Goal: Navigation & Orientation: Find specific page/section

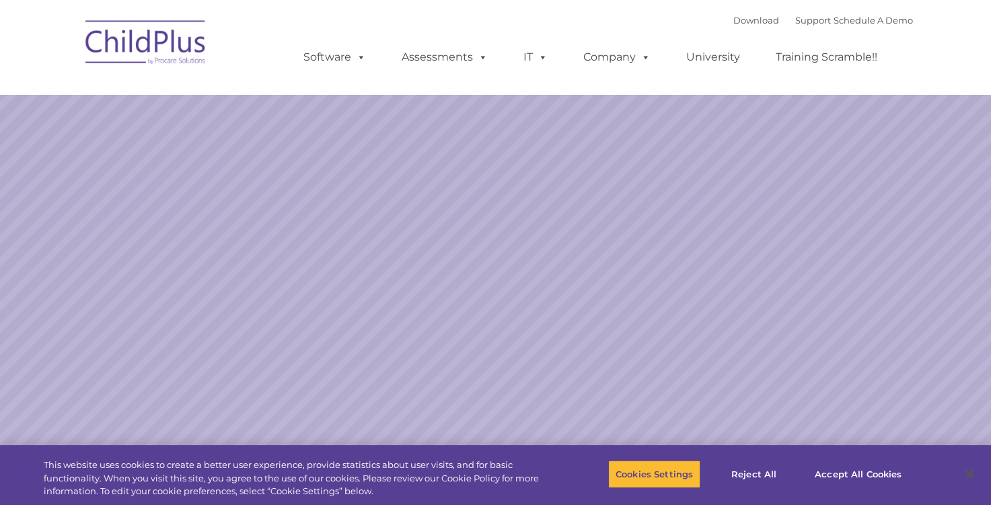
select select "MEDIUM"
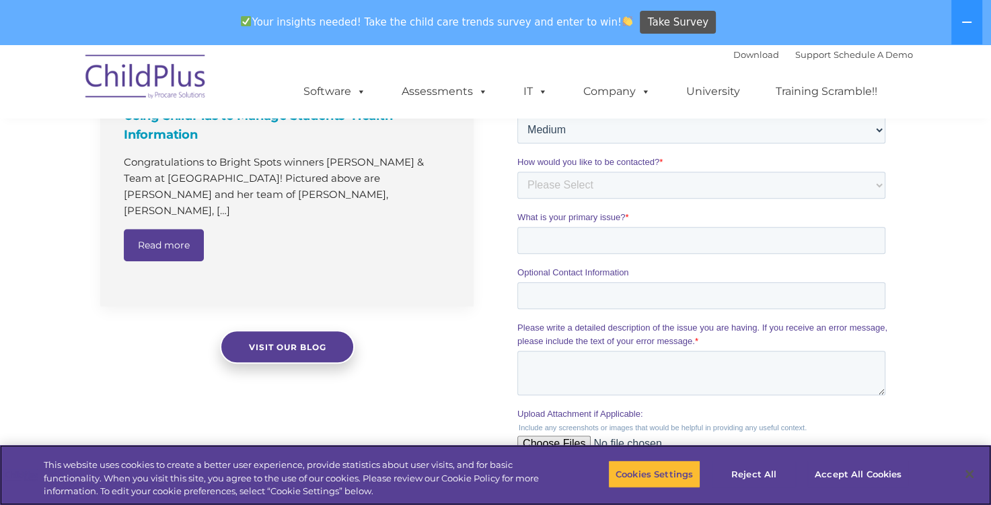
scroll to position [1068, 0]
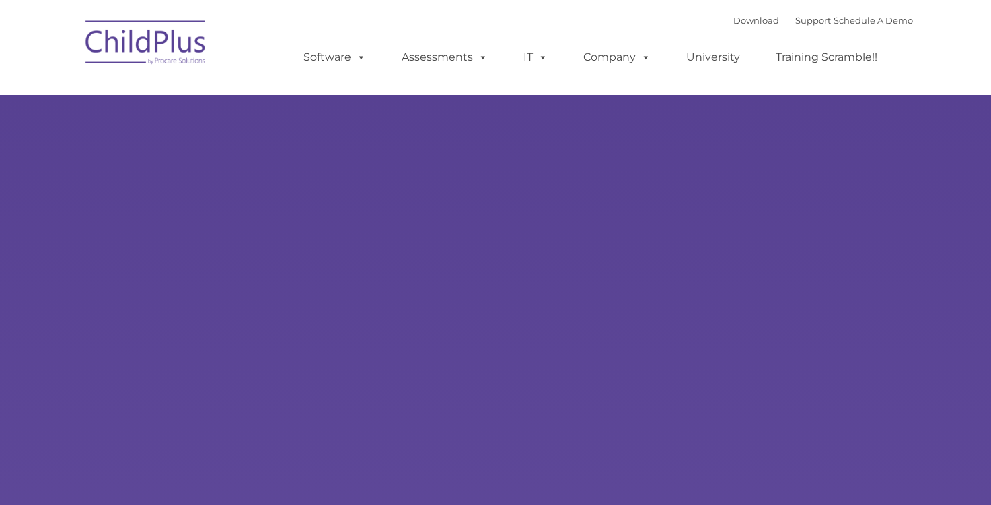
type input ""
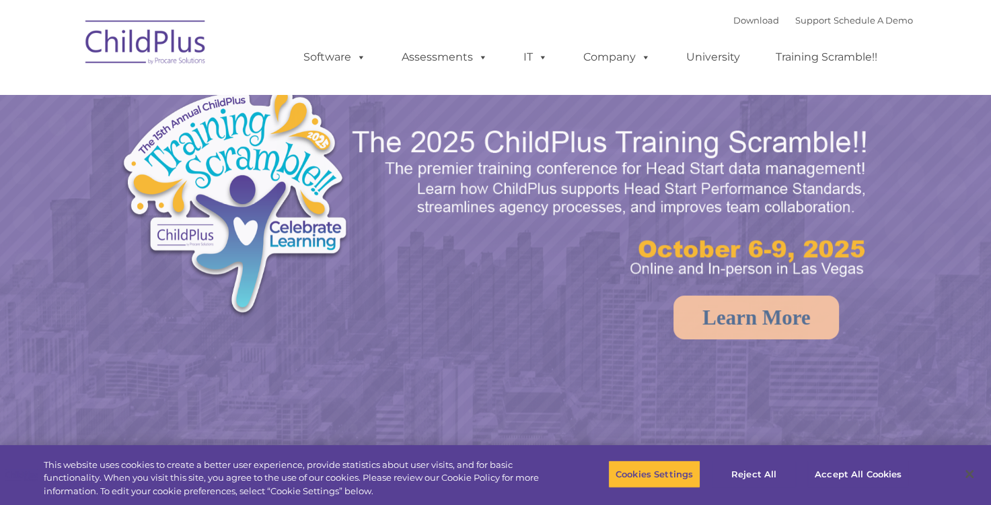
select select "MEDIUM"
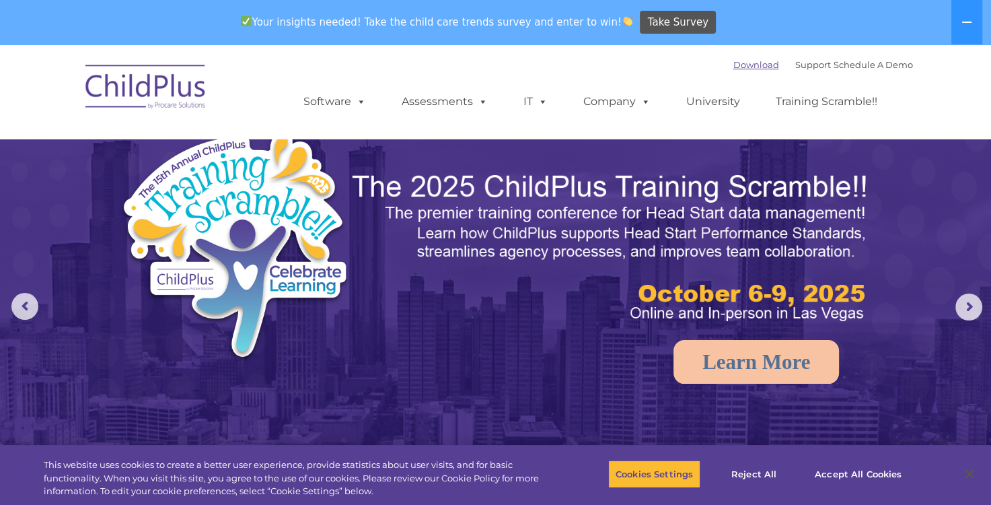
click at [739, 64] on link "Download" at bounding box center [757, 64] width 46 height 11
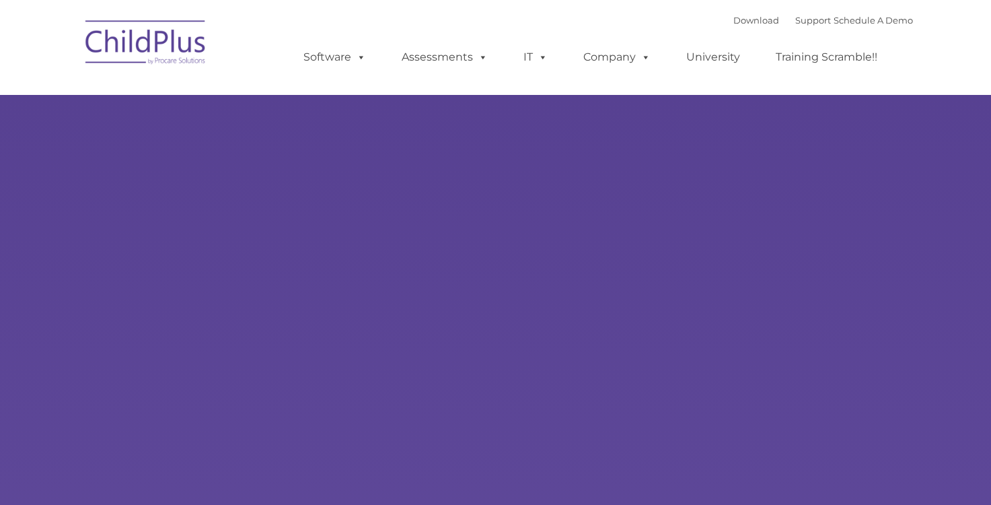
type input ""
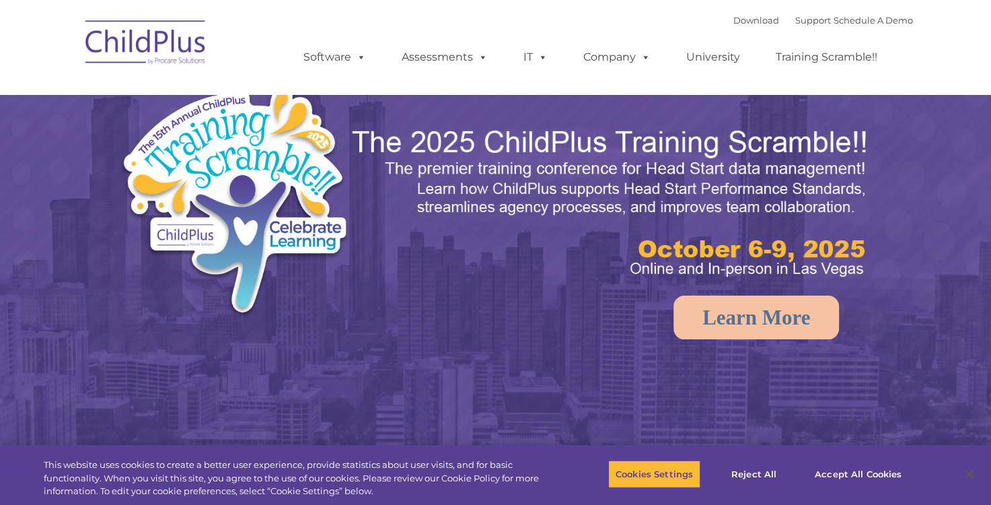
select select "MEDIUM"
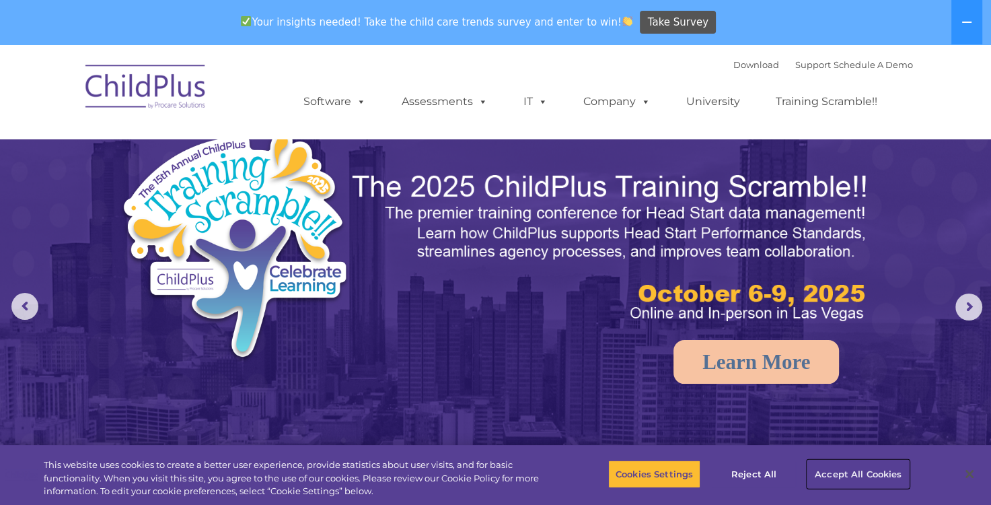
click at [853, 474] on button "Accept All Cookies" at bounding box center [859, 474] width 102 height 28
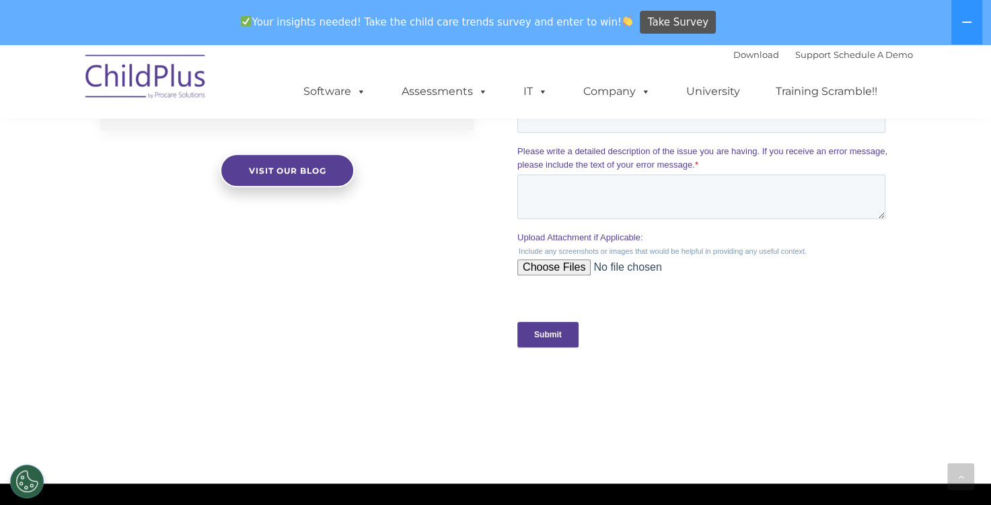
scroll to position [1251, 0]
